Goal: Information Seeking & Learning: Learn about a topic

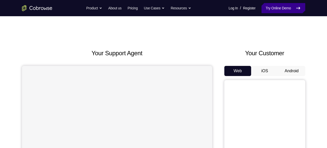
click at [284, 11] on link "Try Online Demo" at bounding box center [282, 8] width 43 height 10
click at [292, 73] on button "Android" at bounding box center [291, 71] width 27 height 10
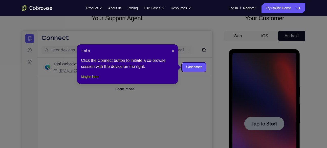
click at [98, 79] on button "Maybe later" at bounding box center [89, 77] width 17 height 6
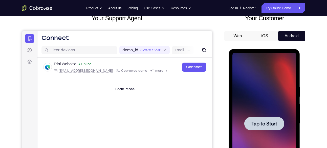
click at [262, 111] on div at bounding box center [264, 124] width 64 height 142
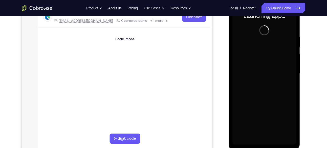
scroll to position [84, 0]
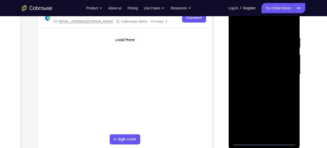
click at [265, 143] on div at bounding box center [264, 75] width 64 height 142
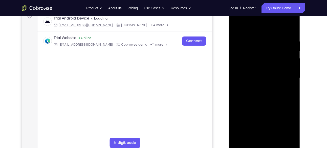
scroll to position [79, 0]
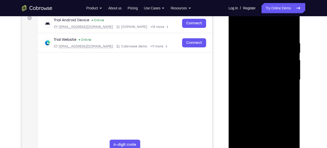
click at [287, 123] on div at bounding box center [264, 80] width 64 height 142
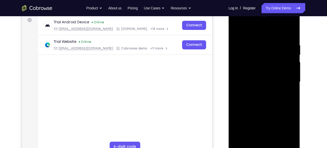
scroll to position [77, 0]
click at [256, 31] on div at bounding box center [264, 82] width 64 height 142
click at [287, 79] on div at bounding box center [264, 82] width 64 height 142
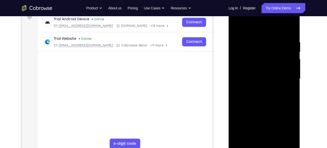
scroll to position [80, 0]
click at [257, 86] on div at bounding box center [264, 79] width 64 height 142
click at [262, 103] on div at bounding box center [264, 79] width 64 height 142
click at [260, 55] on div at bounding box center [264, 79] width 64 height 142
click at [263, 65] on div at bounding box center [264, 79] width 64 height 142
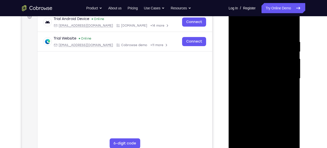
click at [262, 60] on div at bounding box center [264, 79] width 64 height 142
click at [264, 68] on div at bounding box center [264, 79] width 64 height 142
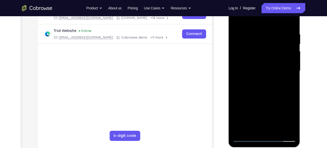
scroll to position [88, 0]
click at [263, 90] on div at bounding box center [264, 71] width 64 height 142
click at [291, 19] on div at bounding box center [264, 71] width 64 height 142
click at [250, 45] on div at bounding box center [264, 71] width 64 height 142
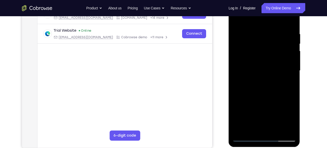
click at [243, 36] on div at bounding box center [264, 71] width 64 height 142
click at [240, 33] on div at bounding box center [264, 71] width 64 height 142
click at [245, 46] on div at bounding box center [264, 71] width 64 height 142
drag, startPoint x: 261, startPoint y: 110, endPoint x: 261, endPoint y: 69, distance: 41.7
click at [261, 69] on div at bounding box center [264, 71] width 64 height 142
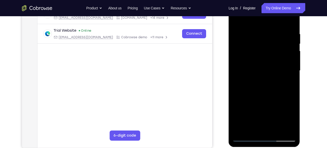
click at [284, 83] on div at bounding box center [264, 71] width 64 height 142
drag, startPoint x: 262, startPoint y: 55, endPoint x: 264, endPoint y: 96, distance: 40.7
click at [264, 96] on div at bounding box center [264, 71] width 64 height 142
click at [236, 20] on div at bounding box center [264, 71] width 64 height 142
click at [237, 20] on div at bounding box center [264, 71] width 64 height 142
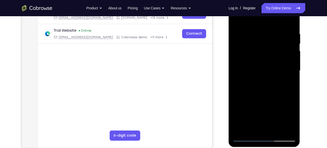
click at [237, 20] on div at bounding box center [264, 71] width 64 height 142
click at [238, 17] on div at bounding box center [264, 71] width 64 height 142
drag, startPoint x: 266, startPoint y: 98, endPoint x: 268, endPoint y: 31, distance: 67.3
click at [268, 31] on div at bounding box center [264, 71] width 64 height 142
click at [261, 56] on div at bounding box center [264, 71] width 64 height 142
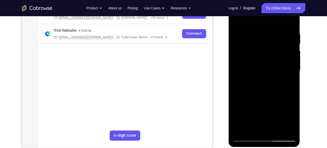
click at [261, 56] on div at bounding box center [264, 71] width 64 height 142
drag, startPoint x: 261, startPoint y: 94, endPoint x: 271, endPoint y: 38, distance: 56.7
click at [271, 38] on div at bounding box center [264, 71] width 64 height 142
click at [271, 87] on div at bounding box center [264, 71] width 64 height 142
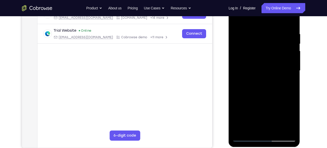
drag, startPoint x: 264, startPoint y: 101, endPoint x: 261, endPoint y: 37, distance: 64.0
click at [261, 37] on div at bounding box center [264, 71] width 64 height 142
drag, startPoint x: 258, startPoint y: 112, endPoint x: 256, endPoint y: 39, distance: 73.3
click at [256, 39] on div at bounding box center [264, 71] width 64 height 142
drag, startPoint x: 261, startPoint y: 109, endPoint x: 260, endPoint y: 22, distance: 86.5
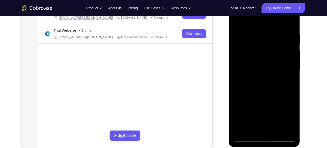
click at [260, 22] on div at bounding box center [264, 71] width 64 height 142
drag, startPoint x: 261, startPoint y: 89, endPoint x: 264, endPoint y: 18, distance: 70.8
click at [264, 18] on div at bounding box center [264, 71] width 64 height 142
drag, startPoint x: 266, startPoint y: 41, endPoint x: 265, endPoint y: 60, distance: 18.5
click at [265, 60] on div at bounding box center [264, 71] width 64 height 142
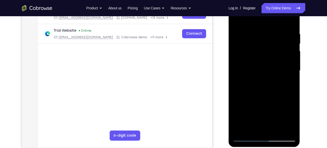
drag, startPoint x: 268, startPoint y: 113, endPoint x: 275, endPoint y: 38, distance: 75.1
click at [275, 38] on div at bounding box center [264, 71] width 64 height 142
drag, startPoint x: 269, startPoint y: 32, endPoint x: 271, endPoint y: 112, distance: 79.6
click at [271, 112] on div at bounding box center [264, 71] width 64 height 142
drag, startPoint x: 271, startPoint y: 38, endPoint x: 277, endPoint y: 110, distance: 72.5
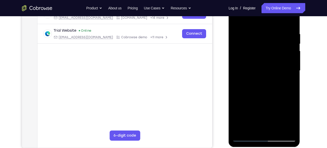
click at [277, 110] on div at bounding box center [264, 71] width 64 height 142
click at [259, 29] on div at bounding box center [264, 71] width 64 height 142
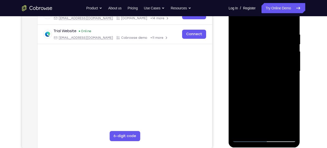
click at [291, 77] on div at bounding box center [264, 71] width 64 height 142
click at [290, 77] on div at bounding box center [264, 71] width 64 height 142
click at [290, 72] on div at bounding box center [264, 71] width 64 height 142
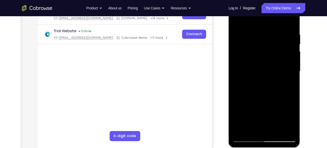
click at [290, 72] on div at bounding box center [264, 71] width 64 height 142
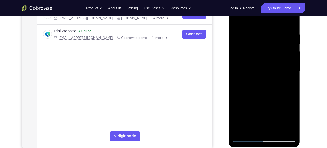
click at [290, 72] on div at bounding box center [264, 71] width 64 height 142
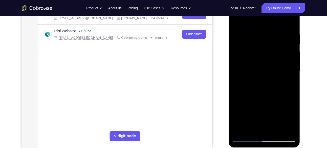
click at [290, 72] on div at bounding box center [264, 71] width 64 height 142
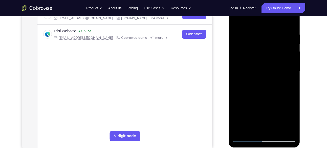
click at [290, 72] on div at bounding box center [264, 71] width 64 height 142
click at [241, 83] on div at bounding box center [264, 71] width 64 height 142
drag, startPoint x: 295, startPoint y: 65, endPoint x: 238, endPoint y: 77, distance: 58.6
click at [238, 77] on div at bounding box center [264, 71] width 64 height 142
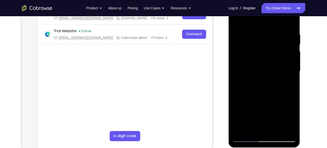
click at [292, 68] on div at bounding box center [264, 71] width 64 height 142
click at [235, 78] on div at bounding box center [264, 71] width 64 height 142
click at [292, 77] on div at bounding box center [264, 71] width 64 height 142
click at [293, 76] on div at bounding box center [264, 71] width 64 height 142
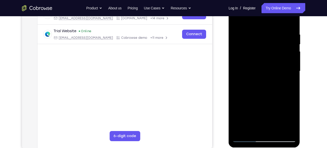
drag, startPoint x: 293, startPoint y: 76, endPoint x: 237, endPoint y: 87, distance: 57.3
click at [237, 87] on div at bounding box center [264, 71] width 64 height 142
click at [293, 70] on div at bounding box center [264, 71] width 64 height 142
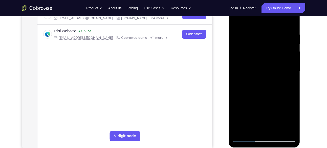
click at [293, 70] on div at bounding box center [264, 71] width 64 height 142
drag, startPoint x: 293, startPoint y: 73, endPoint x: 245, endPoint y: 84, distance: 49.5
click at [245, 84] on div at bounding box center [264, 71] width 64 height 142
click at [294, 77] on div at bounding box center [264, 71] width 64 height 142
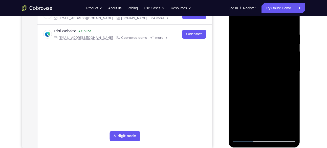
click at [294, 77] on div at bounding box center [264, 71] width 64 height 142
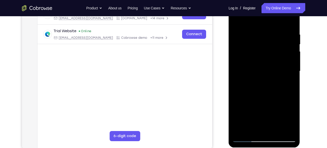
click at [294, 77] on div at bounding box center [264, 71] width 64 height 142
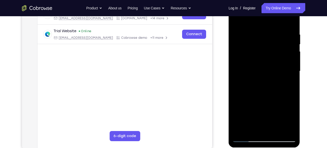
click at [294, 77] on div at bounding box center [264, 71] width 64 height 142
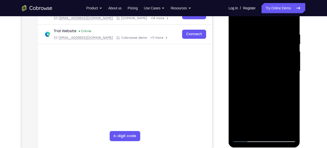
drag, startPoint x: 294, startPoint y: 77, endPoint x: 229, endPoint y: 83, distance: 65.3
click at [229, 83] on div at bounding box center [265, 71] width 72 height 151
drag, startPoint x: 292, startPoint y: 71, endPoint x: 247, endPoint y: 71, distance: 44.5
click at [247, 71] on div at bounding box center [264, 71] width 64 height 142
click at [291, 69] on div at bounding box center [264, 71] width 64 height 142
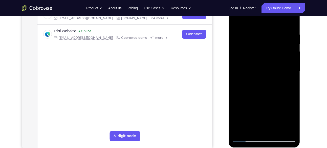
click at [291, 69] on div at bounding box center [264, 71] width 64 height 142
click at [292, 71] on div at bounding box center [264, 71] width 64 height 142
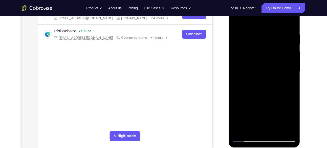
click at [292, 71] on div at bounding box center [264, 71] width 64 height 142
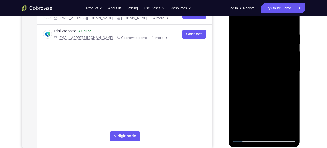
click at [292, 71] on div at bounding box center [264, 71] width 64 height 142
drag, startPoint x: 292, startPoint y: 71, endPoint x: 242, endPoint y: 82, distance: 51.8
click at [242, 82] on div at bounding box center [264, 71] width 64 height 142
click at [291, 73] on div at bounding box center [264, 71] width 64 height 142
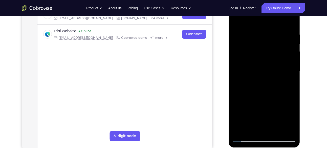
click at [291, 73] on div at bounding box center [264, 71] width 64 height 142
drag, startPoint x: 291, startPoint y: 73, endPoint x: 248, endPoint y: 81, distance: 43.5
click at [248, 81] on div at bounding box center [264, 71] width 64 height 142
drag, startPoint x: 290, startPoint y: 74, endPoint x: 244, endPoint y: 81, distance: 46.2
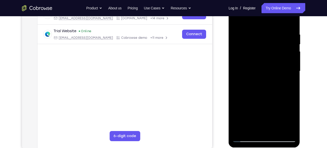
click at [244, 81] on div at bounding box center [264, 71] width 64 height 142
click at [291, 75] on div at bounding box center [264, 71] width 64 height 142
drag, startPoint x: 291, startPoint y: 75, endPoint x: 244, endPoint y: 76, distance: 47.3
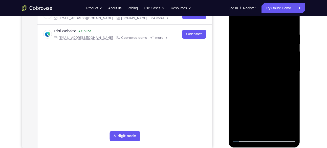
click at [244, 76] on div at bounding box center [264, 71] width 64 height 142
drag, startPoint x: 288, startPoint y: 72, endPoint x: 232, endPoint y: 79, distance: 56.6
click at [232, 79] on div at bounding box center [264, 71] width 64 height 142
drag, startPoint x: 287, startPoint y: 71, endPoint x: 246, endPoint y: 70, distance: 41.0
click at [246, 70] on div at bounding box center [264, 71] width 64 height 142
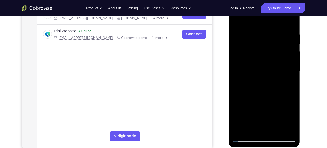
drag, startPoint x: 294, startPoint y: 65, endPoint x: 247, endPoint y: 63, distance: 47.1
click at [247, 63] on div at bounding box center [264, 71] width 64 height 142
drag, startPoint x: 288, startPoint y: 67, endPoint x: 218, endPoint y: 70, distance: 69.6
click at [229, 70] on html "Online web based iOS Simulators and Android Emulators. Run iPhone, iPad, Mobile…" at bounding box center [265, 72] width 72 height 152
drag, startPoint x: 285, startPoint y: 67, endPoint x: 235, endPoint y: 75, distance: 50.2
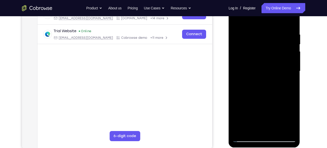
click at [235, 75] on div at bounding box center [264, 71] width 64 height 142
drag, startPoint x: 292, startPoint y: 71, endPoint x: 249, endPoint y: 72, distance: 42.5
click at [249, 72] on div at bounding box center [264, 71] width 64 height 142
drag, startPoint x: 293, startPoint y: 73, endPoint x: 241, endPoint y: 72, distance: 51.8
click at [241, 72] on div at bounding box center [264, 71] width 64 height 142
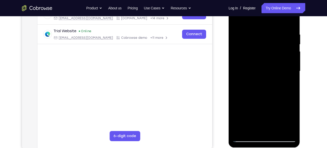
click at [290, 71] on div at bounding box center [264, 71] width 64 height 142
click at [240, 77] on div at bounding box center [264, 71] width 64 height 142
click at [237, 74] on div at bounding box center [264, 71] width 64 height 142
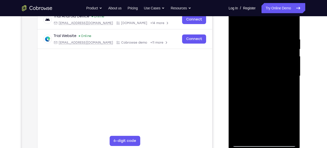
scroll to position [81, 0]
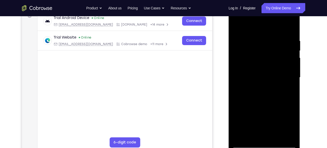
click at [290, 78] on div at bounding box center [264, 78] width 64 height 142
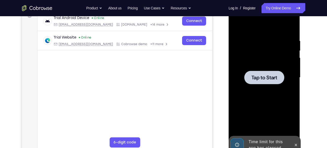
click at [290, 78] on div at bounding box center [264, 78] width 64 height 142
